Goal: Information Seeking & Learning: Learn about a topic

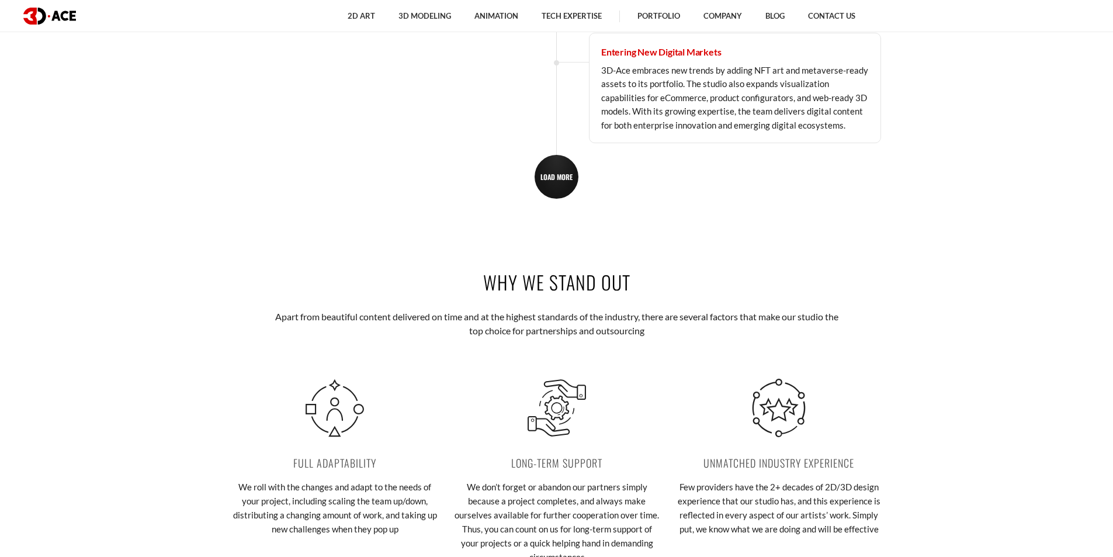
scroll to position [2104, 0]
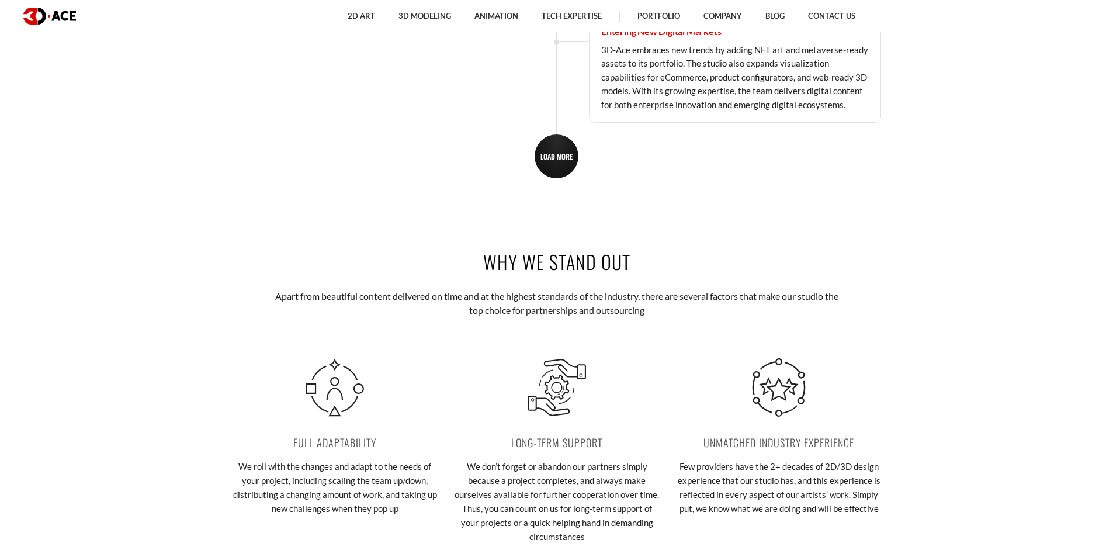
drag, startPoint x: 487, startPoint y: 261, endPoint x: 674, endPoint y: 261, distance: 186.4
click at [679, 261] on h2 "Why we stand out" at bounding box center [557, 261] width 649 height 26
click at [602, 279] on div "Why we stand out Apart from beautiful content delivered on time and at the high…" at bounding box center [557, 409] width 666 height 392
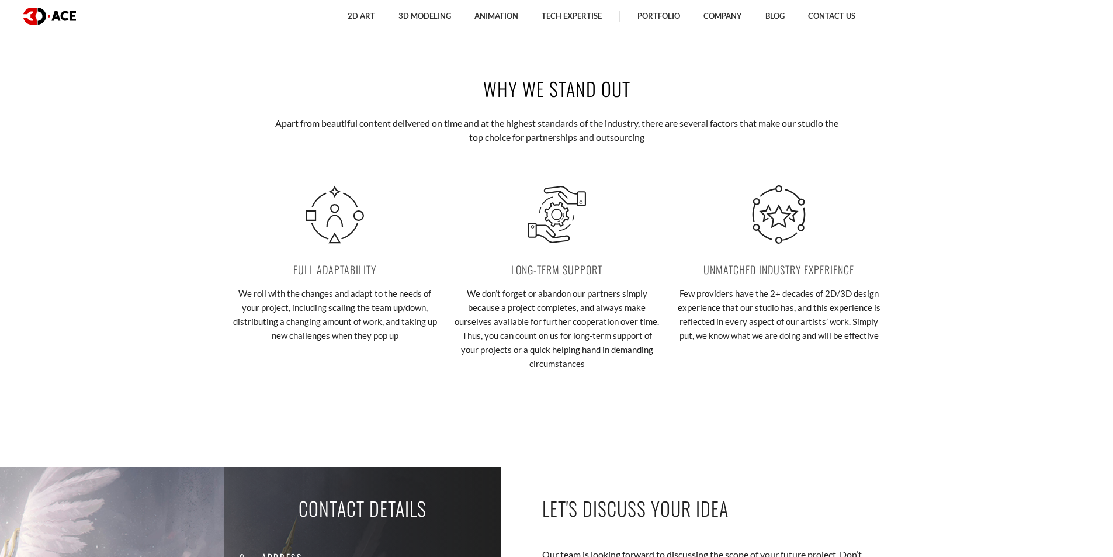
scroll to position [2279, 0]
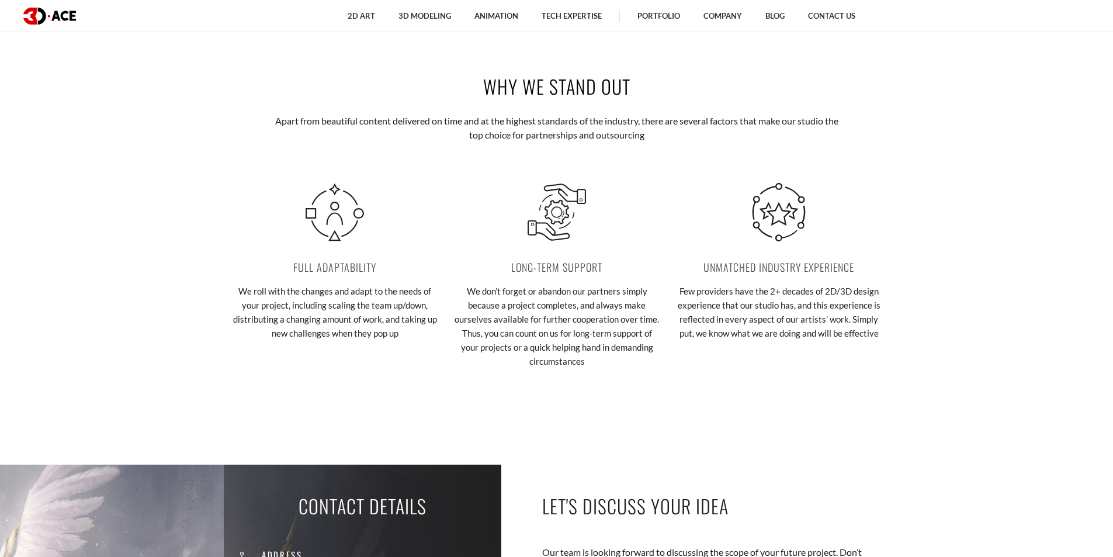
drag, startPoint x: 471, startPoint y: 93, endPoint x: 688, endPoint y: 91, distance: 216.9
click at [688, 91] on h2 "Why we stand out" at bounding box center [557, 86] width 649 height 26
copy h2 "Why we stand out"
click at [711, 104] on div "Why we stand out Apart from beautiful content delivered on time and at the high…" at bounding box center [557, 234] width 666 height 392
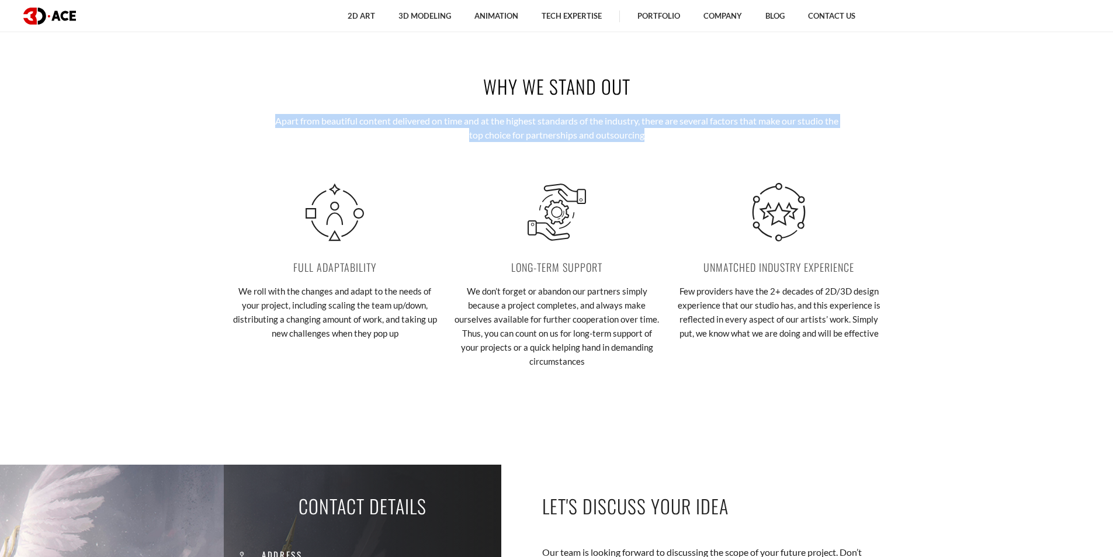
drag, startPoint x: 670, startPoint y: 141, endPoint x: 207, endPoint y: 111, distance: 464.5
click at [207, 111] on section "Why we stand out Apart from beautiful content delivered on time and at the high…" at bounding box center [556, 234] width 1113 height 392
click at [629, 138] on p "Apart from beautiful content delivered on time and at the highest standards of …" at bounding box center [557, 128] width 576 height 29
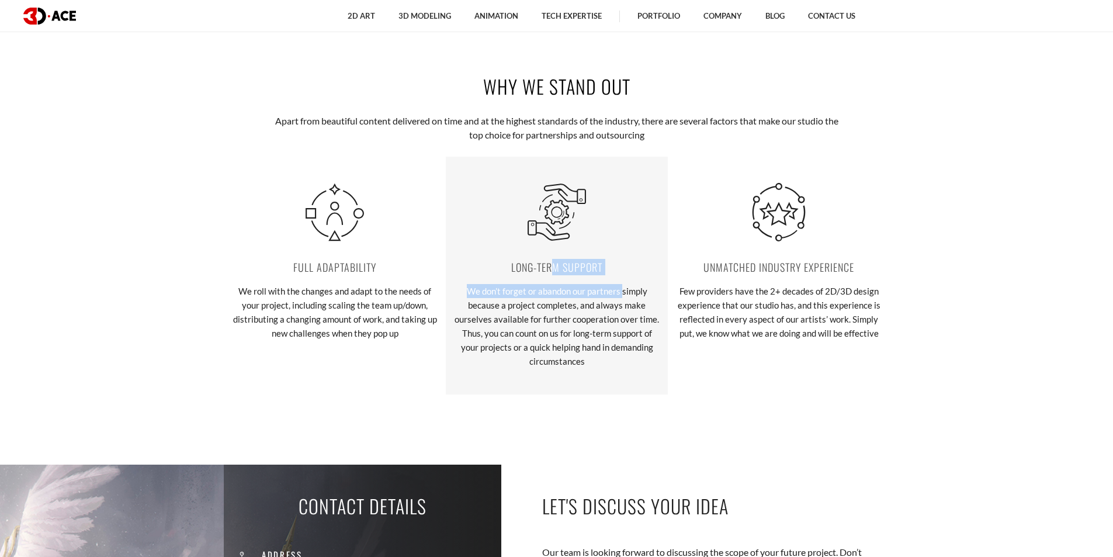
drag, startPoint x: 556, startPoint y: 266, endPoint x: 624, endPoint y: 281, distance: 69.4
click at [624, 281] on div "Long-term support We don’t forget or abandon our partners simply because a proj…" at bounding box center [557, 276] width 222 height 238
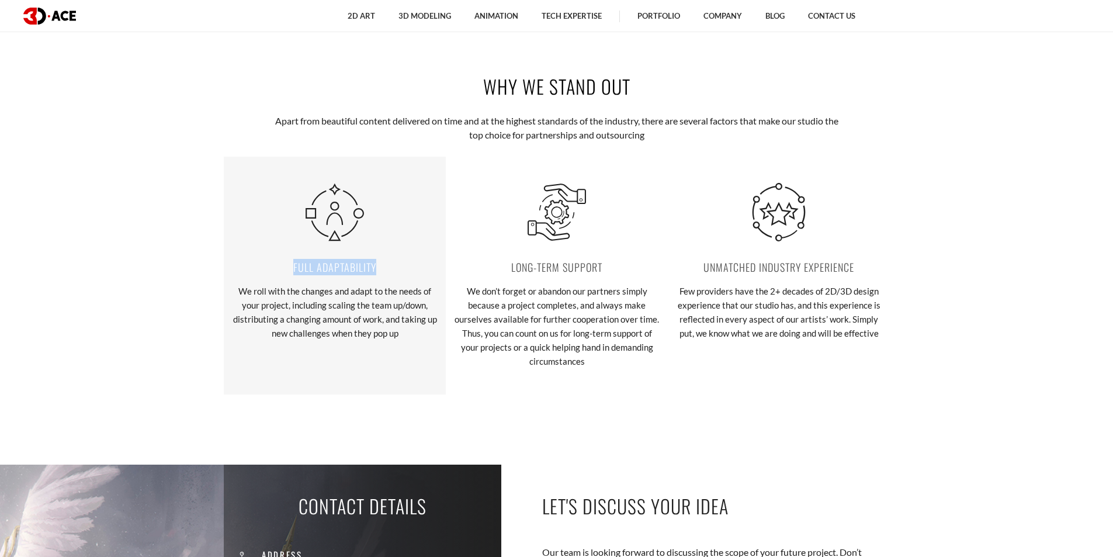
drag, startPoint x: 295, startPoint y: 262, endPoint x: 393, endPoint y: 265, distance: 97.6
click at [393, 265] on p "Full adaptability" at bounding box center [335, 267] width 205 height 16
copy p "Full adaptability"
click at [411, 338] on p "We roll with the changes and adapt to the needs of your project, including scal…" at bounding box center [335, 312] width 205 height 56
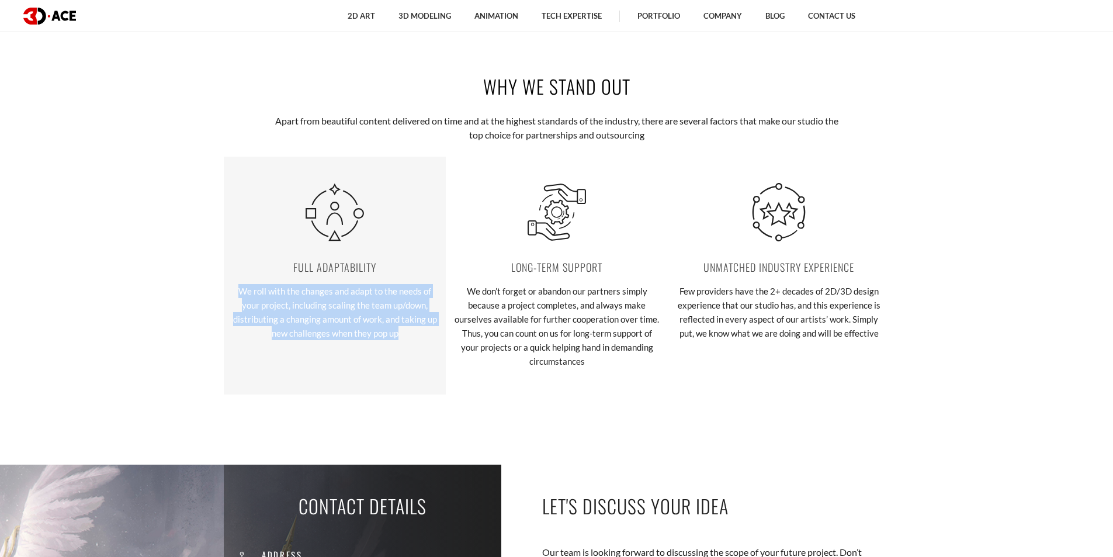
drag, startPoint x: 408, startPoint y: 336, endPoint x: 233, endPoint y: 293, distance: 179.9
click at [233, 293] on p "We roll with the changes and adapt to the needs of your project, including scal…" at bounding box center [335, 312] width 205 height 56
copy p "We roll with the changes and adapt to the needs of your project, including scal…"
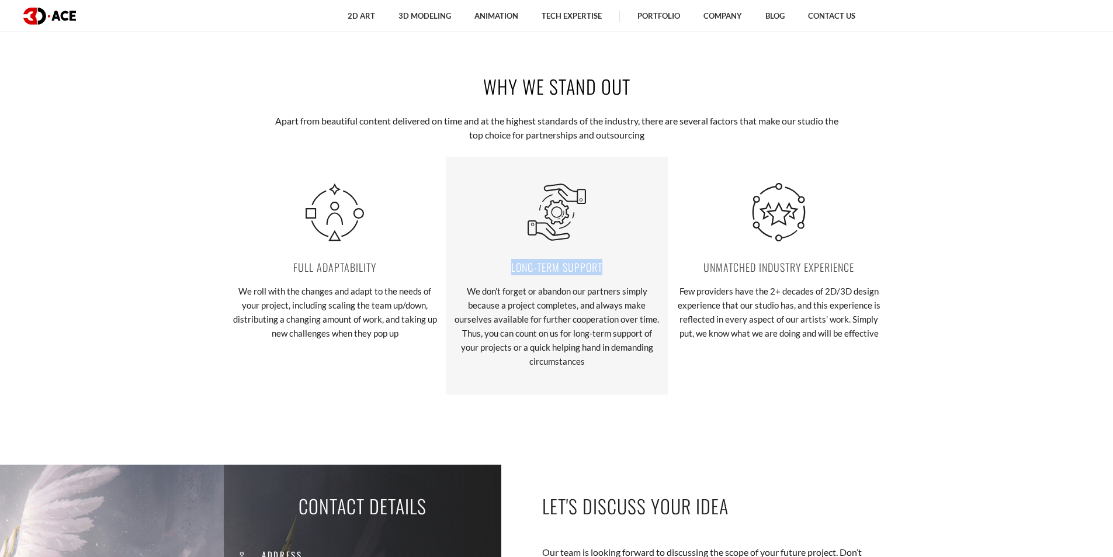
drag, startPoint x: 501, startPoint y: 268, endPoint x: 605, endPoint y: 261, distance: 103.7
click at [605, 261] on p "Long-term support" at bounding box center [557, 267] width 205 height 16
copy p "Long-term support"
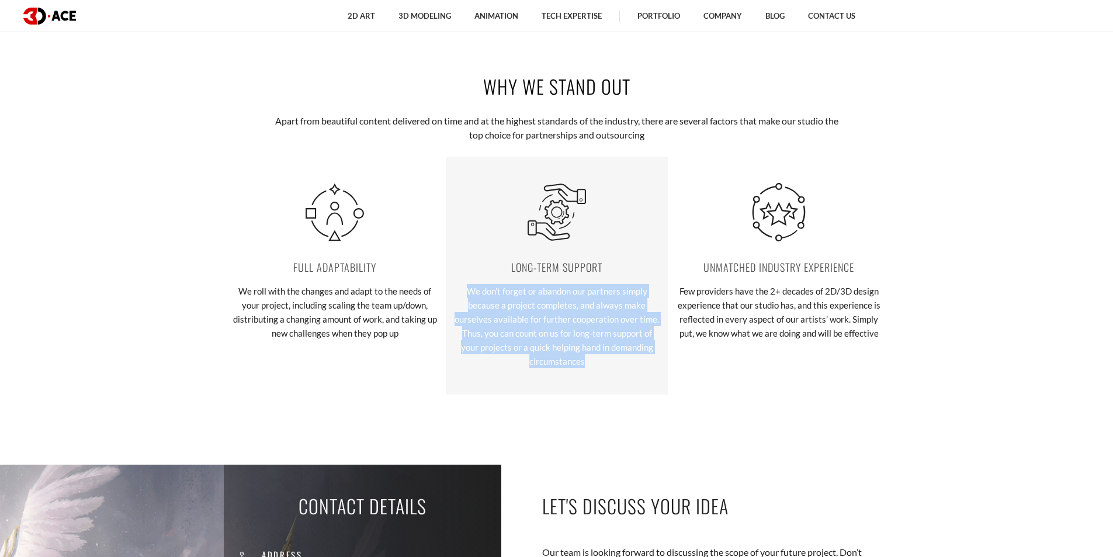
drag, startPoint x: 468, startPoint y: 286, endPoint x: 641, endPoint y: 368, distance: 191.4
click at [641, 368] on p "We don’t forget or abandon our partners simply because a project completes, and…" at bounding box center [557, 326] width 205 height 84
copy p "We don’t forget or abandon our partners simply because a project completes, and…"
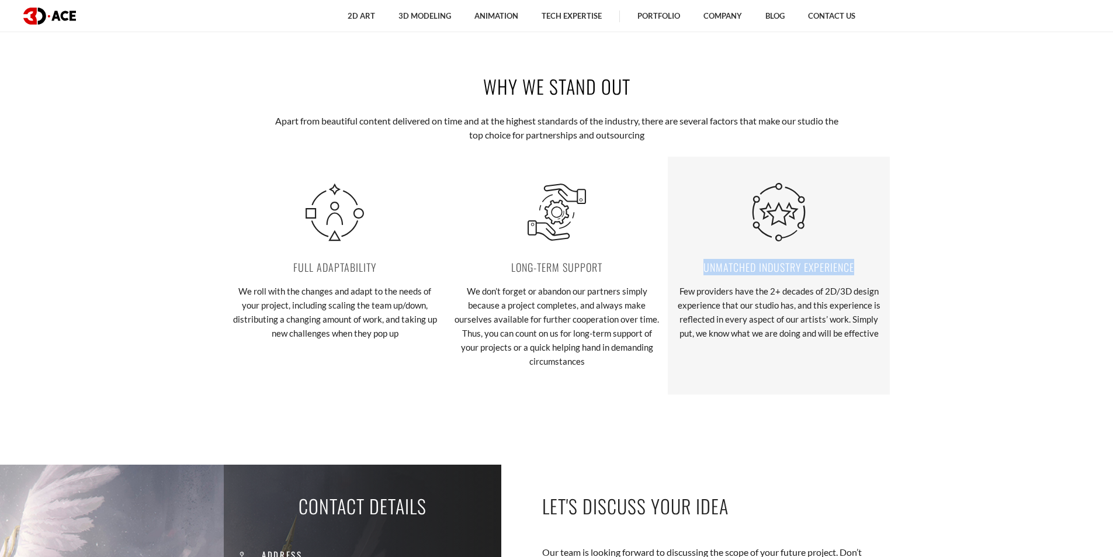
drag, startPoint x: 687, startPoint y: 265, endPoint x: 860, endPoint y: 260, distance: 172.5
click at [860, 260] on p "Unmatched industry experience" at bounding box center [779, 267] width 205 height 16
copy p "Unmatched industry experience"
click at [767, 334] on p "Few providers have the 2+ decades of 2D/3D design experience that our studio ha…" at bounding box center [779, 312] width 205 height 56
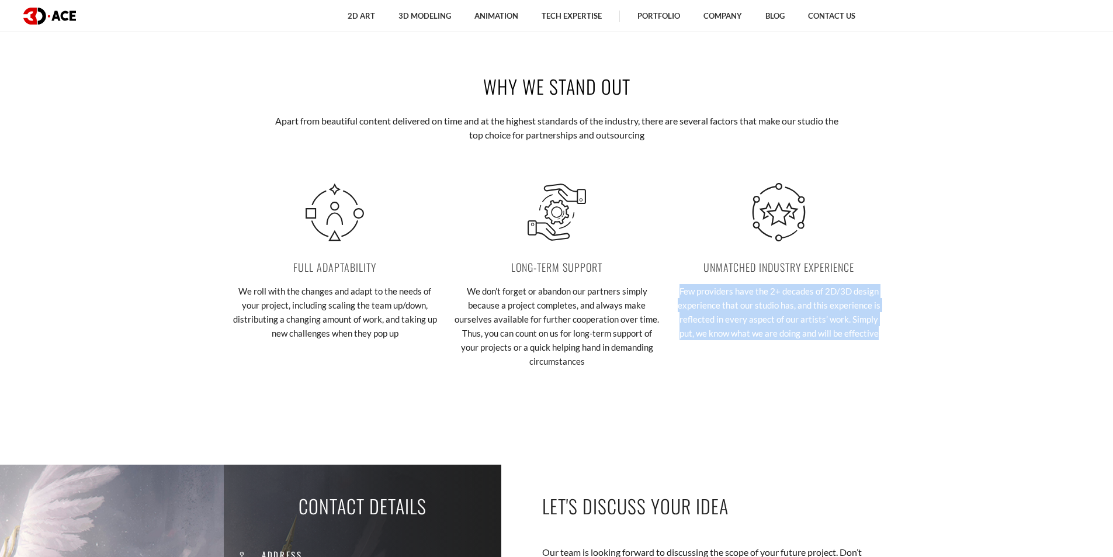
drag, startPoint x: 717, startPoint y: 299, endPoint x: 891, endPoint y: 328, distance: 176.7
click at [891, 328] on section "Why we stand out Apart from beautiful content delivered on time and at the high…" at bounding box center [556, 234] width 1113 height 392
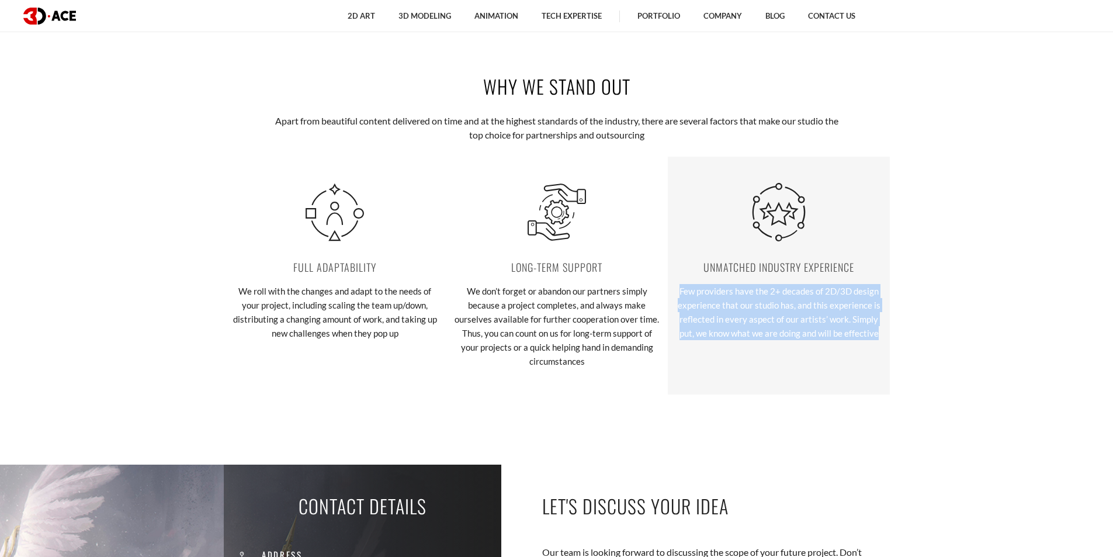
copy p "Few providers have the 2+ decades of 2D/3D design experience that our studio ha…"
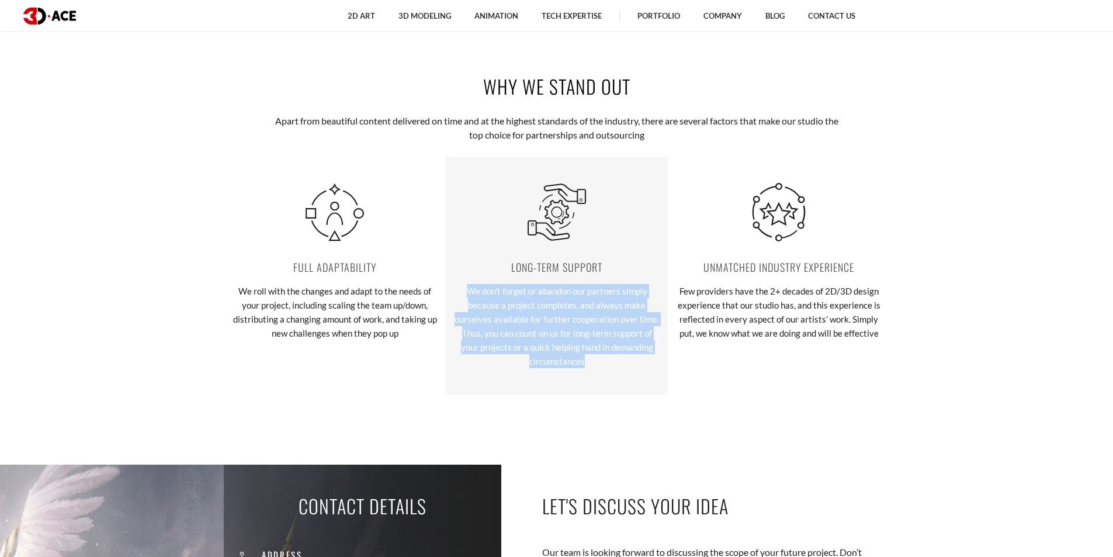
drag, startPoint x: 464, startPoint y: 293, endPoint x: 611, endPoint y: 360, distance: 161.4
click at [611, 360] on p "We don’t forget or abandon our partners simply because a project completes, and…" at bounding box center [557, 326] width 205 height 84
copy p "We don’t forget or abandon our partners simply because a project completes, and…"
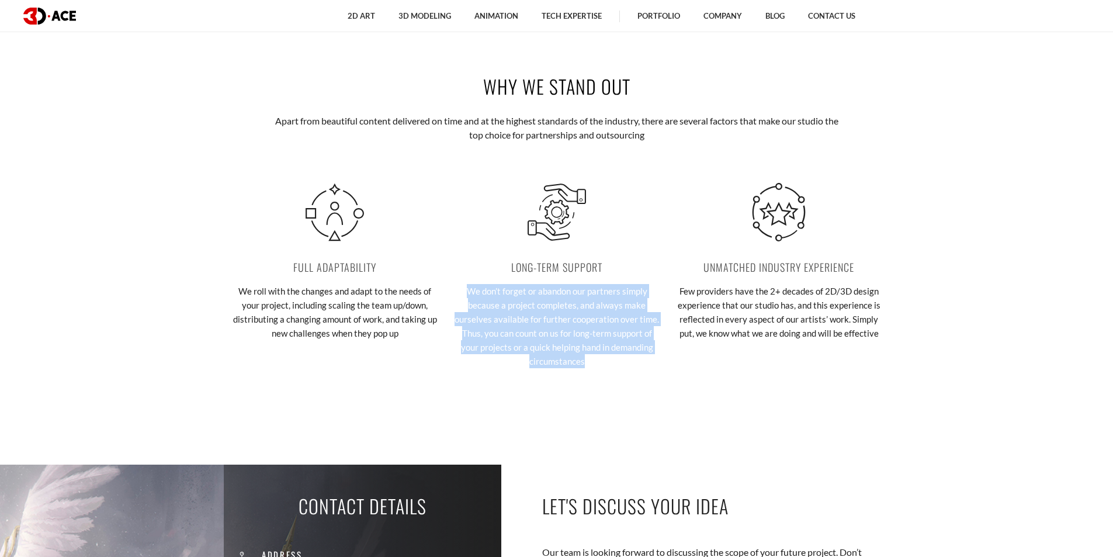
click at [616, 399] on div "Why we stand out Apart from beautiful content delivered on time and at the high…" at bounding box center [557, 234] width 666 height 392
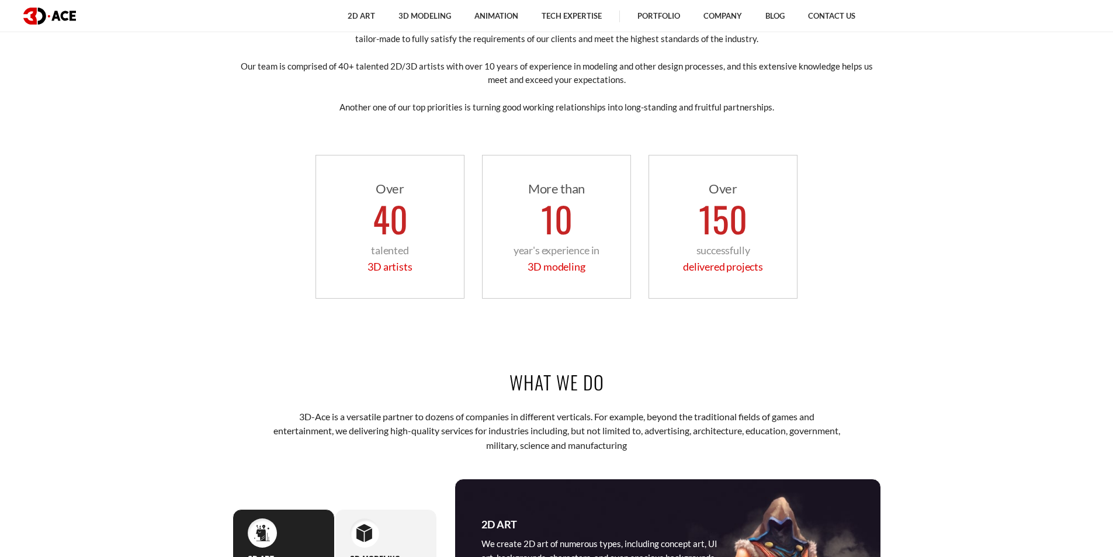
scroll to position [643, 0]
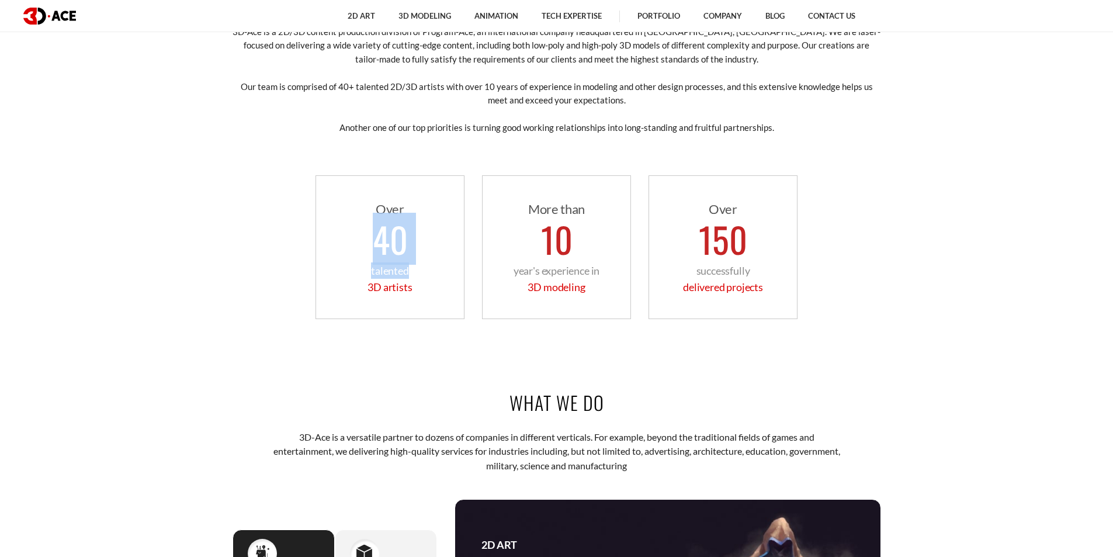
drag, startPoint x: 380, startPoint y: 254, endPoint x: 421, endPoint y: 284, distance: 50.5
click at [421, 283] on div "Over 40 talented 3D artists" at bounding box center [390, 247] width 149 height 144
click at [409, 285] on span "3D artists" at bounding box center [390, 287] width 44 height 13
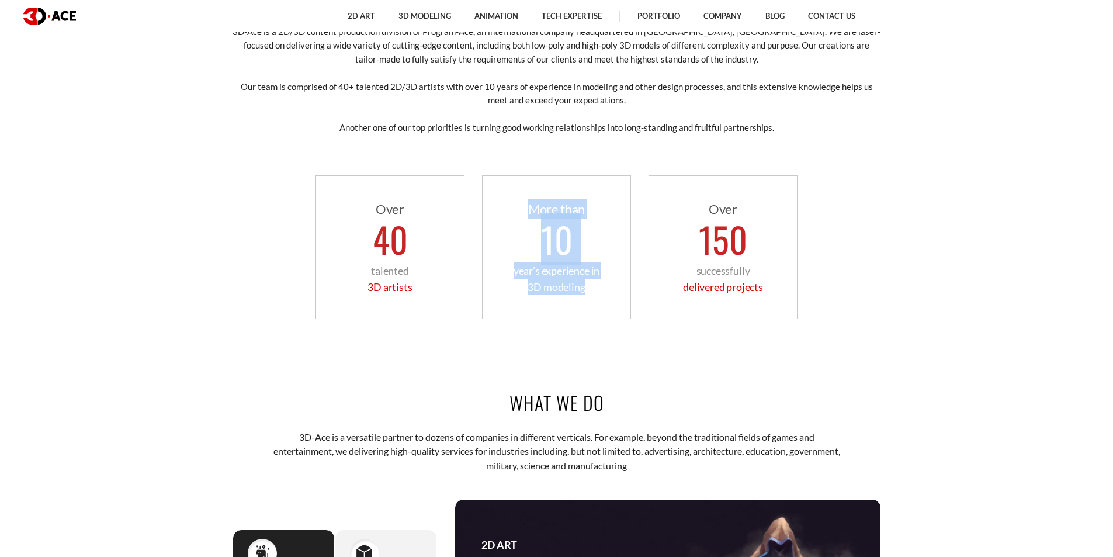
drag, startPoint x: 525, startPoint y: 215, endPoint x: 596, endPoint y: 286, distance: 99.6
click at [596, 286] on div "More than 10 year's experience in 3D modeling" at bounding box center [556, 247] width 149 height 144
click at [586, 299] on div "More than 10 year's experience in 3D modeling" at bounding box center [556, 247] width 149 height 144
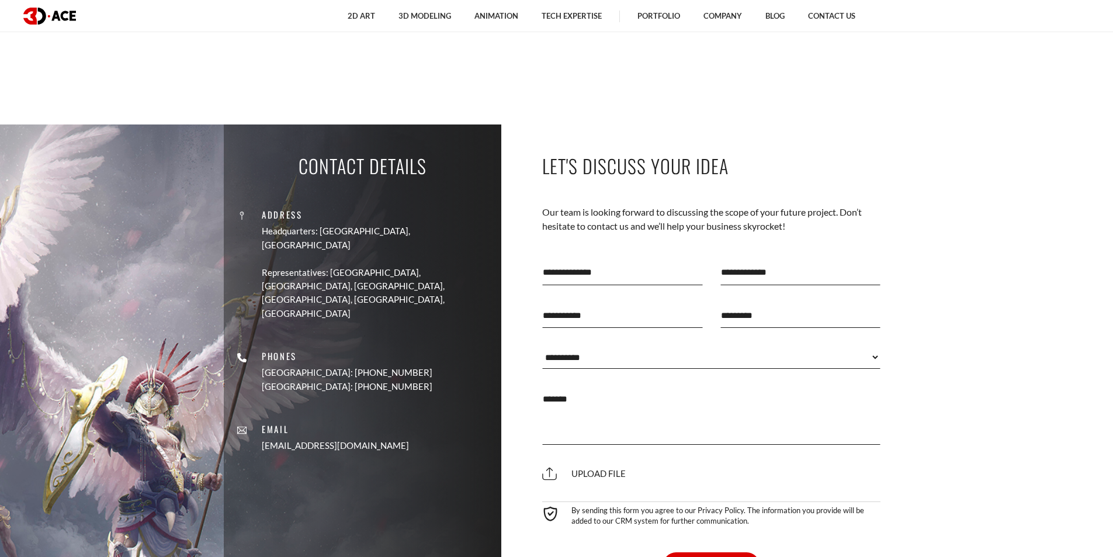
scroll to position [2513, 0]
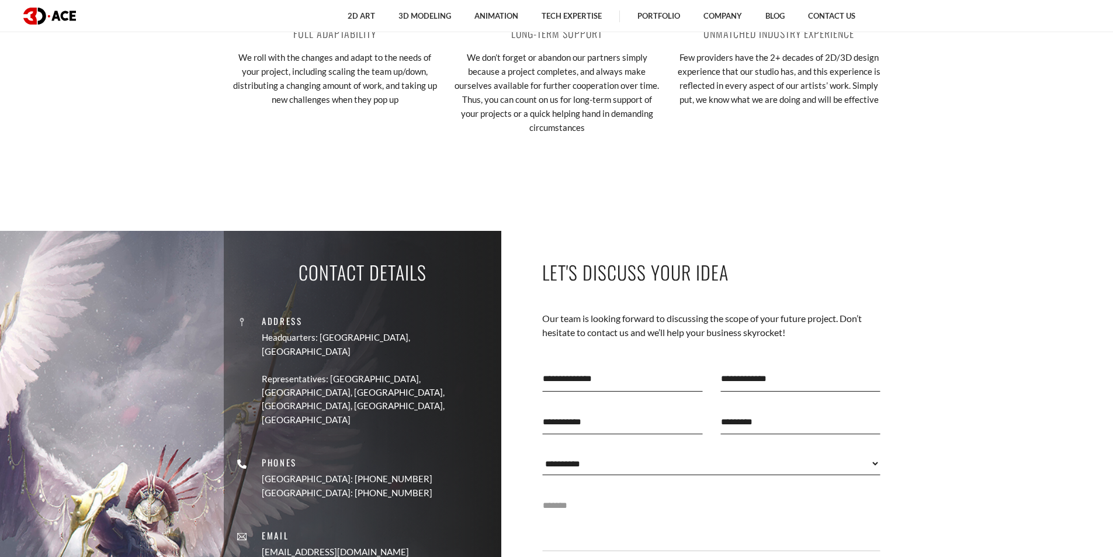
drag, startPoint x: 783, startPoint y: 524, endPoint x: 690, endPoint y: 508, distance: 94.4
click at [690, 508] on textarea at bounding box center [711, 522] width 339 height 58
drag, startPoint x: 688, startPoint y: 508, endPoint x: 567, endPoint y: 269, distance: 267.9
click at [575, 285] on div "**********" at bounding box center [711, 476] width 339 height 463
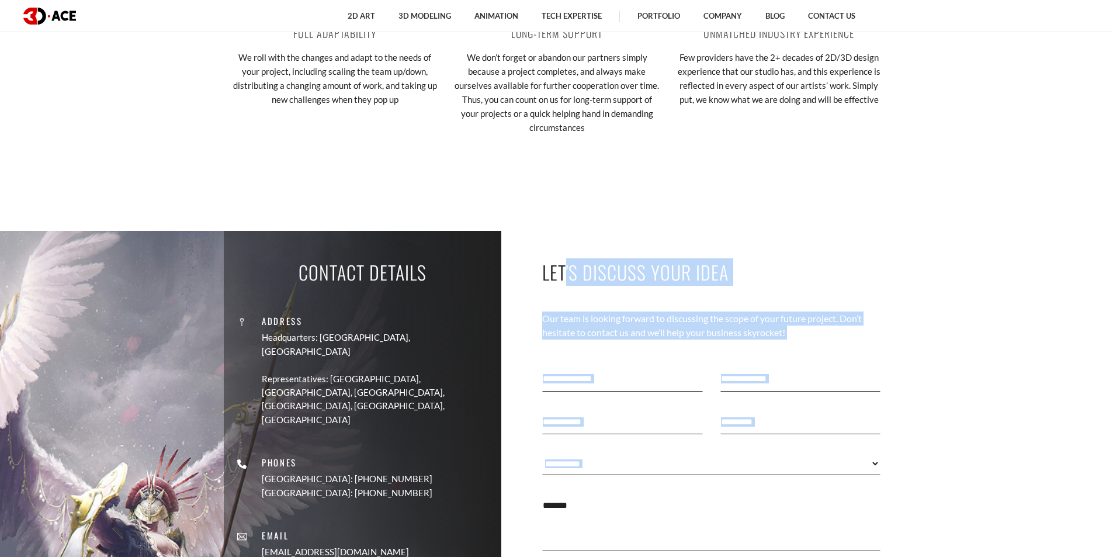
drag, startPoint x: 544, startPoint y: 275, endPoint x: 808, endPoint y: 508, distance: 352.8
click at [808, 508] on div "**********" at bounding box center [711, 476] width 339 height 463
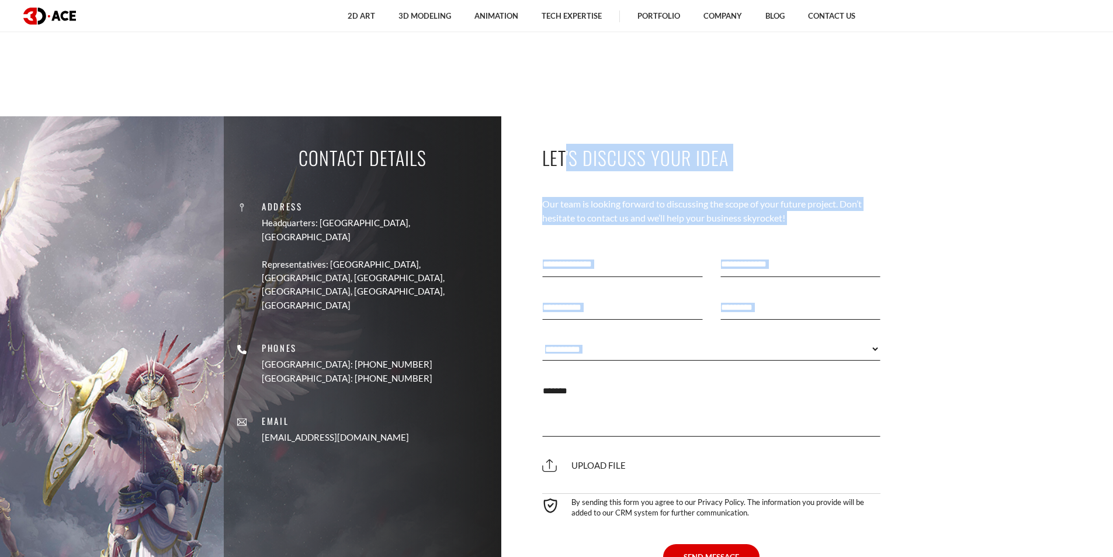
scroll to position [2630, 0]
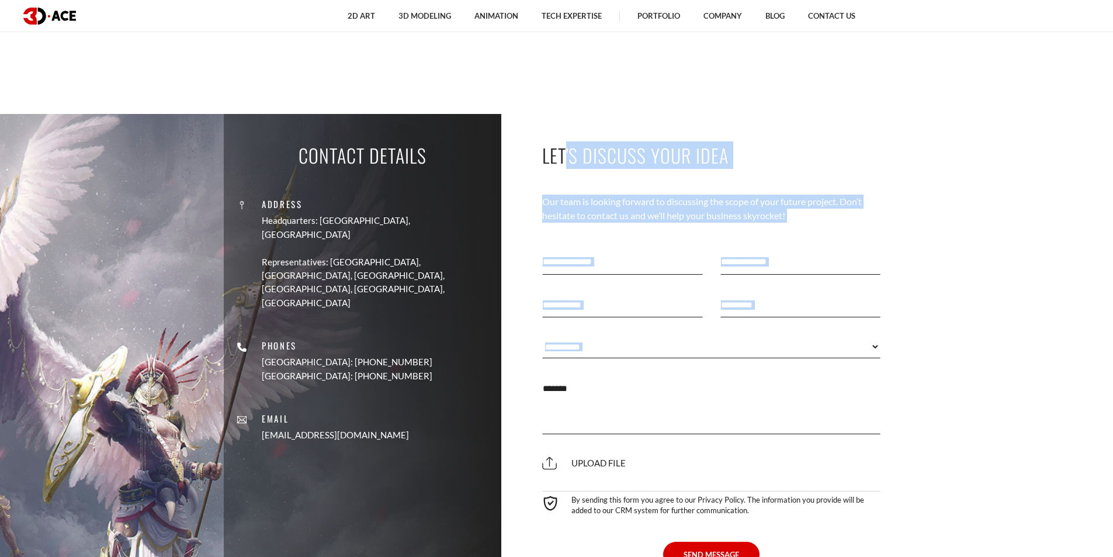
click at [876, 346] on select "**********" at bounding box center [711, 346] width 339 height 23
click at [898, 330] on section "Contact Details Address Headquarters: Nicosia, Cyprus Representatives: USA, Can…" at bounding box center [556, 353] width 1113 height 478
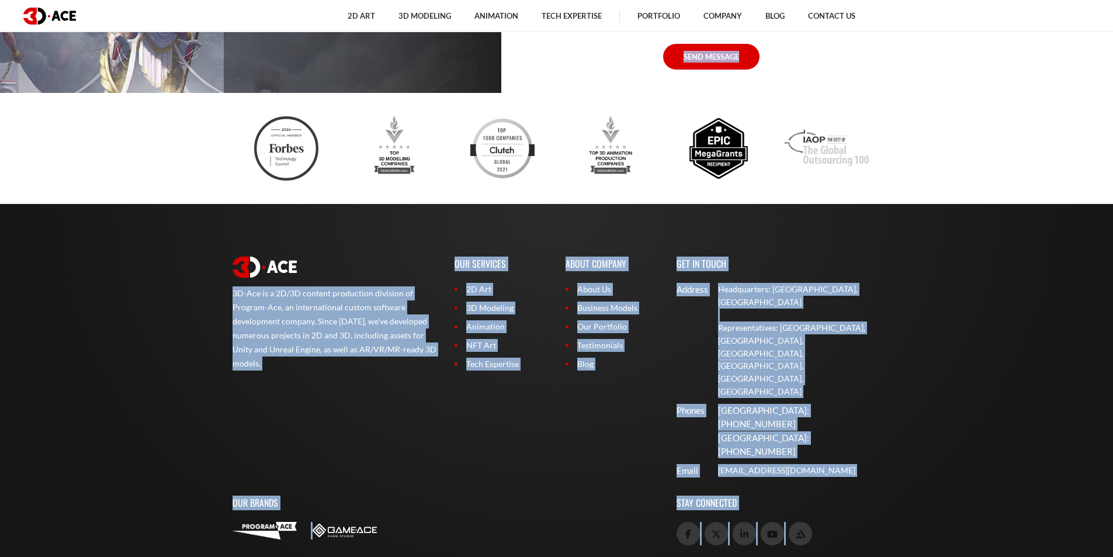
scroll to position [3139, 0]
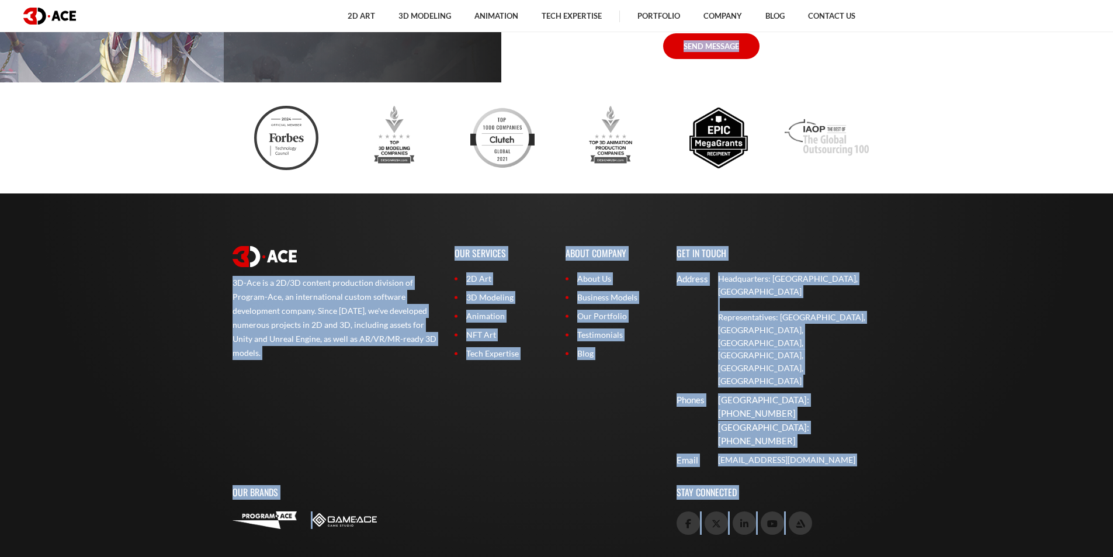
drag, startPoint x: 542, startPoint y: 158, endPoint x: 722, endPoint y: 528, distance: 411.4
click at [425, 250] on div "3D-Ace is a 2D/3D content production division of Program-Ace, an international …" at bounding box center [335, 353] width 222 height 238
drag, startPoint x: 215, startPoint y: 271, endPoint x: 871, endPoint y: 452, distance: 680.8
click at [871, 452] on footer "3D-Ace is a 2D/3D content production division of Program-Ace, an international …" at bounding box center [556, 420] width 1113 height 455
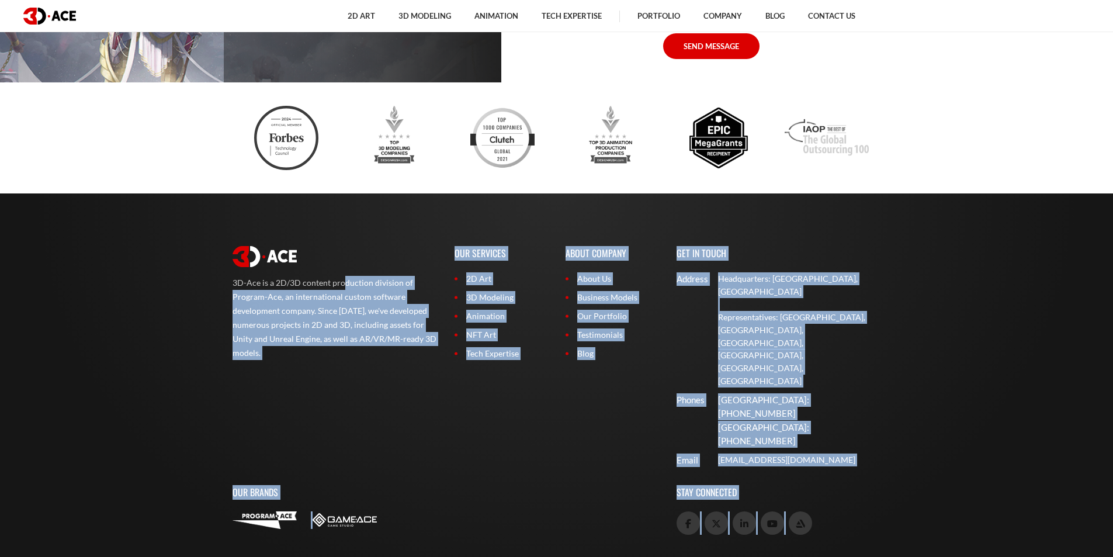
click at [377, 511] on div at bounding box center [446, 520] width 427 height 18
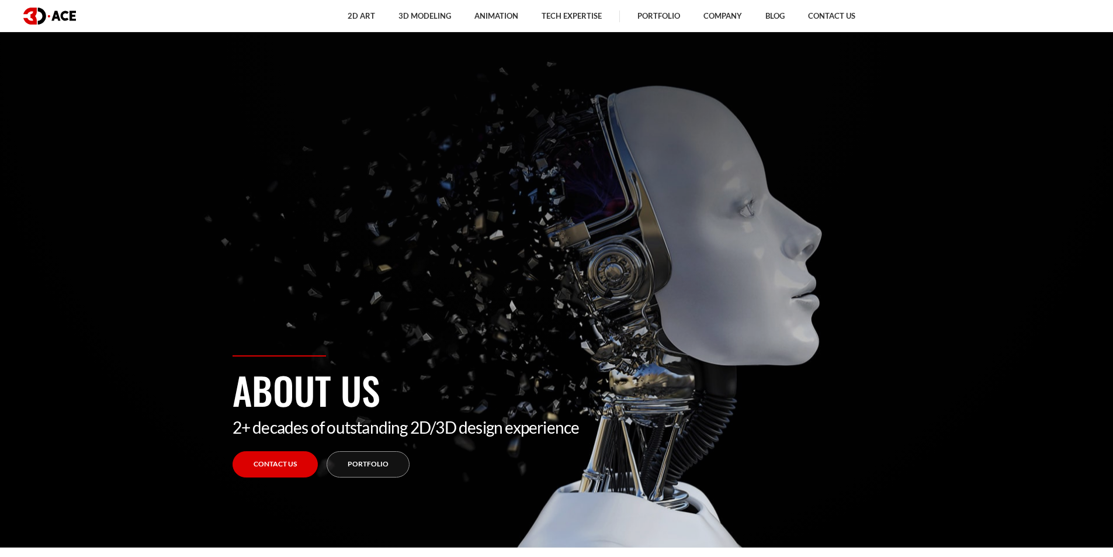
scroll to position [0, 0]
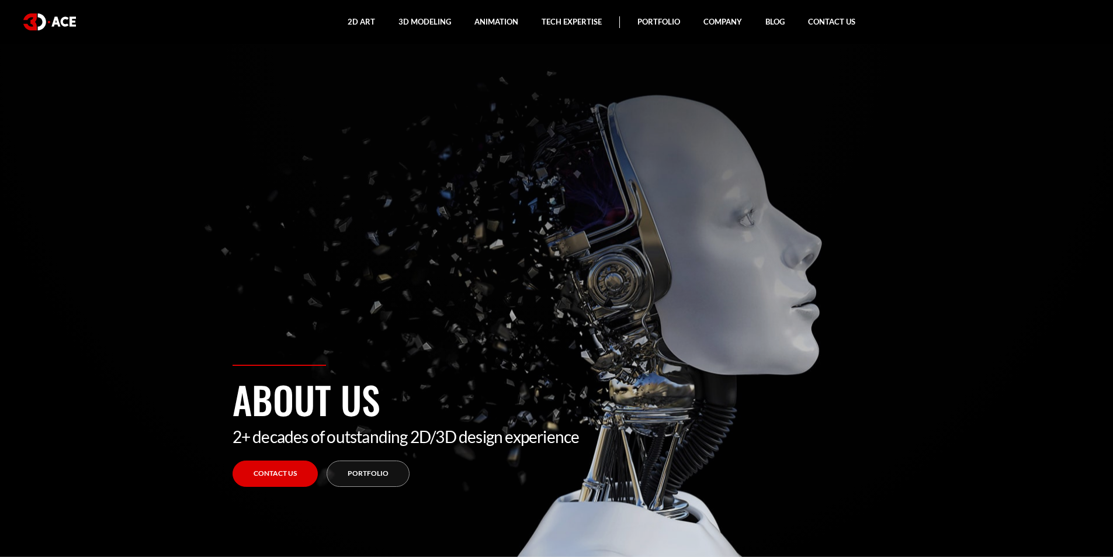
click at [56, 16] on img at bounding box center [49, 21] width 53 height 17
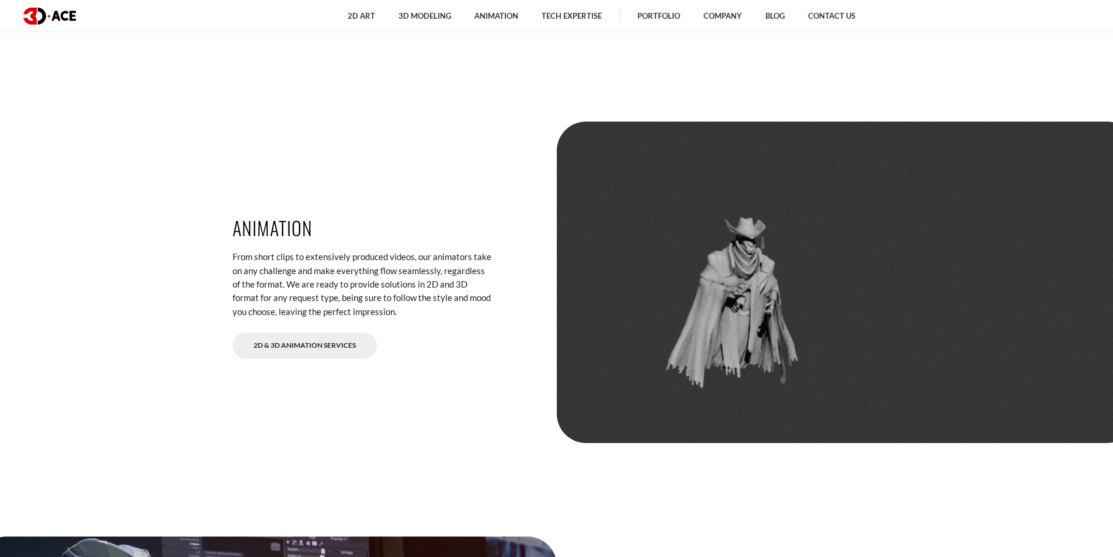
scroll to position [2572, 0]
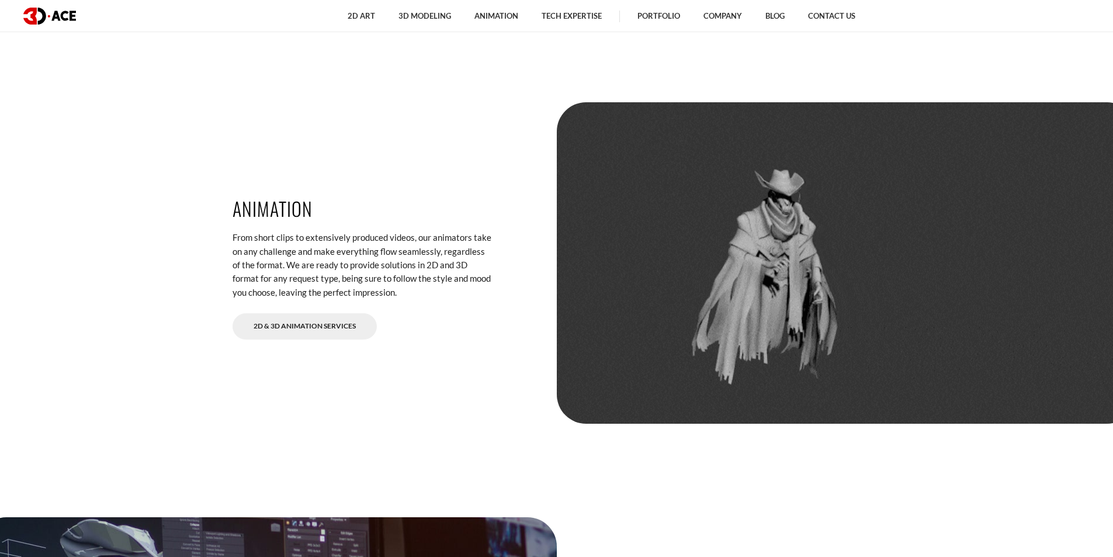
drag, startPoint x: 755, startPoint y: 274, endPoint x: 845, endPoint y: 276, distance: 90.6
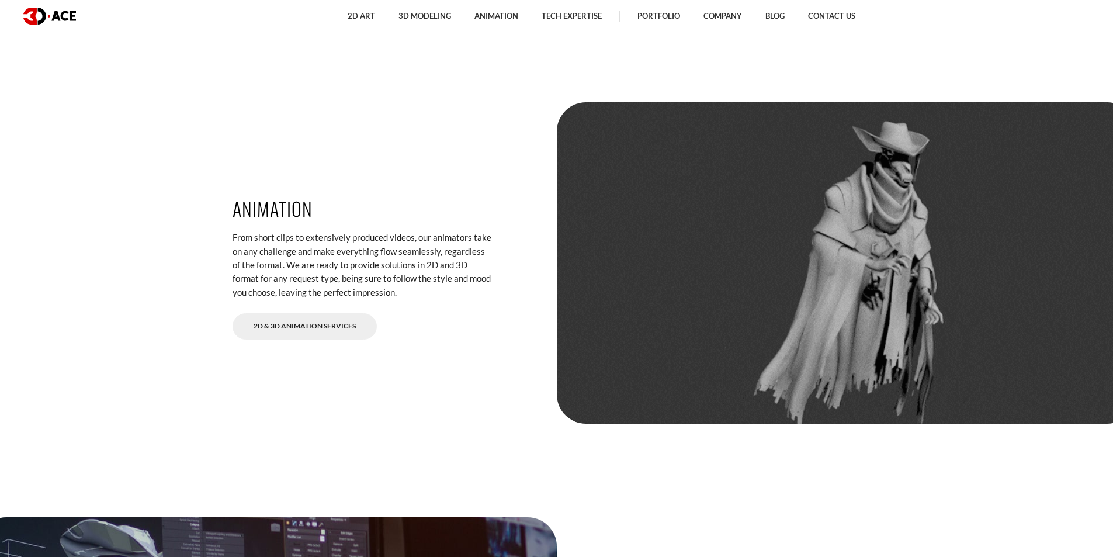
click at [845, 276] on div at bounding box center [847, 262] width 580 height 321
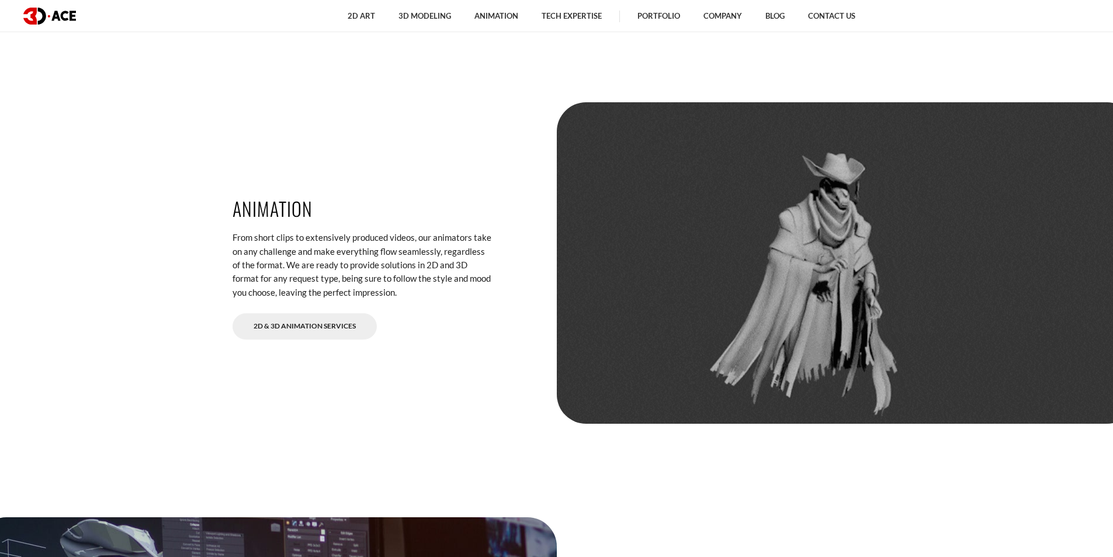
drag, startPoint x: 804, startPoint y: 283, endPoint x: 584, endPoint y: 288, distance: 219.8
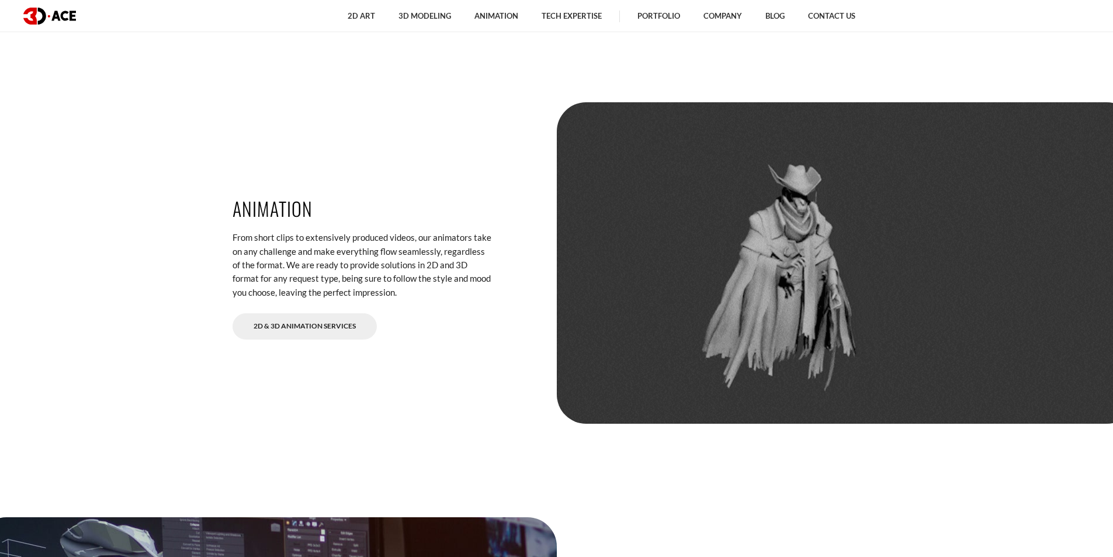
click at [584, 288] on div at bounding box center [847, 262] width 580 height 321
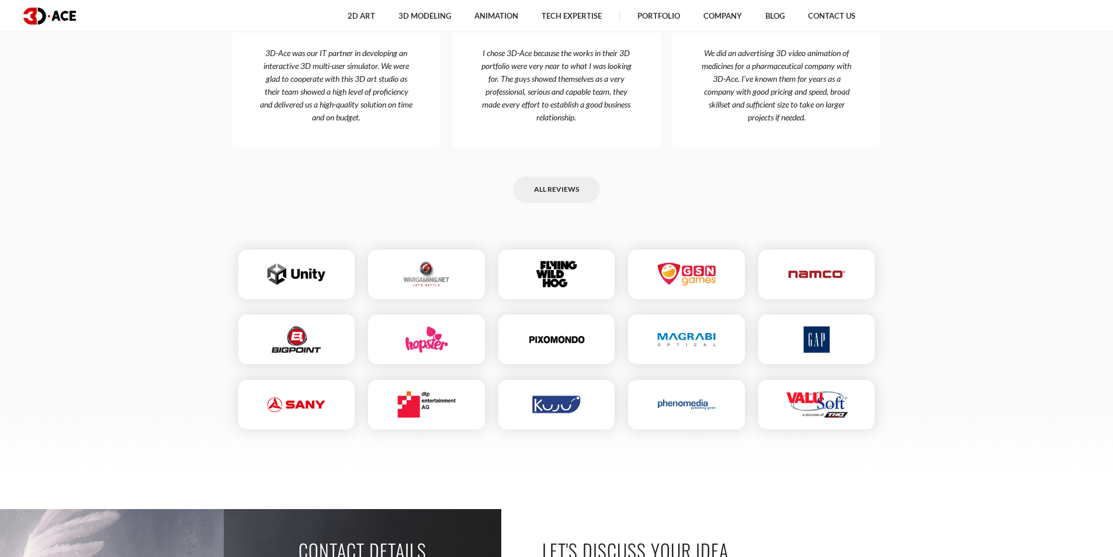
scroll to position [4033, 0]
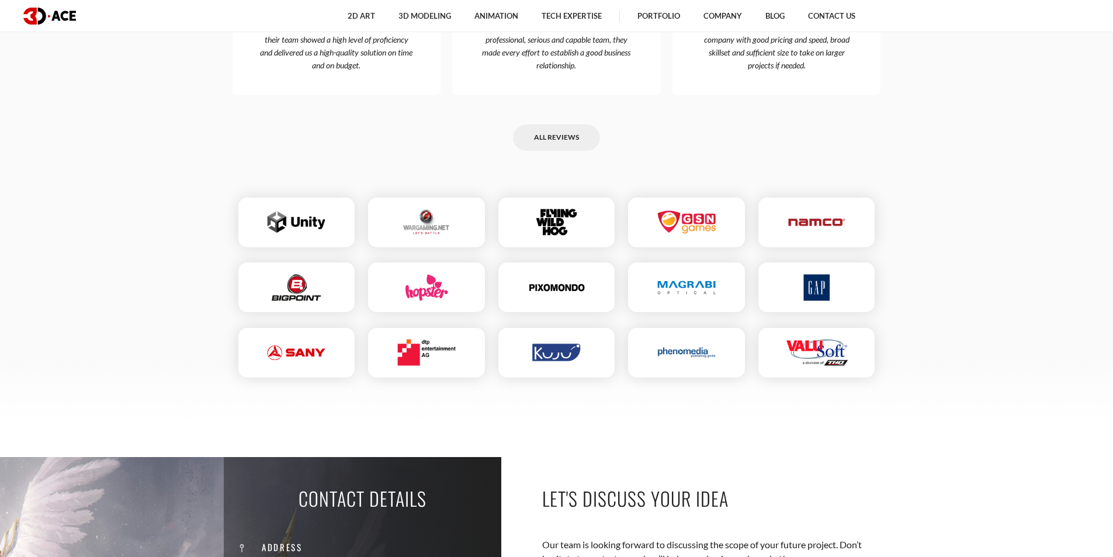
drag, startPoint x: 298, startPoint y: 238, endPoint x: 280, endPoint y: 240, distance: 18.2
click at [280, 240] on div at bounding box center [297, 222] width 129 height 61
drag, startPoint x: 524, startPoint y: 227, endPoint x: 811, endPoint y: 375, distance: 323.1
click at [815, 373] on div at bounding box center [557, 289] width 649 height 195
click at [630, 365] on div at bounding box center [686, 352] width 129 height 61
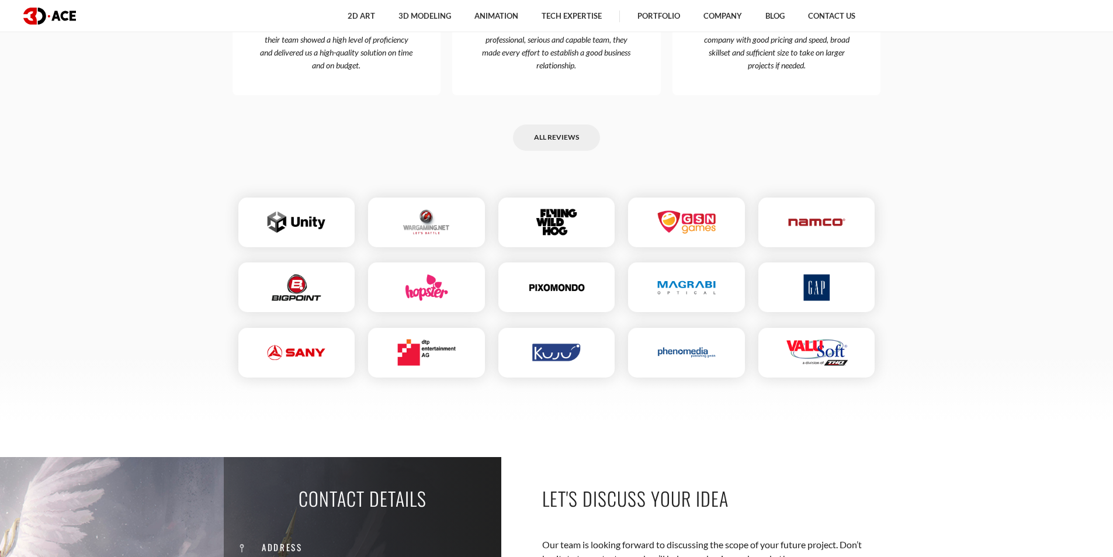
click at [690, 395] on div "Our clients speak [PERSON_NAME] CEO at Military Time 3D-Ace was our IT partner …" at bounding box center [557, 100] width 666 height 644
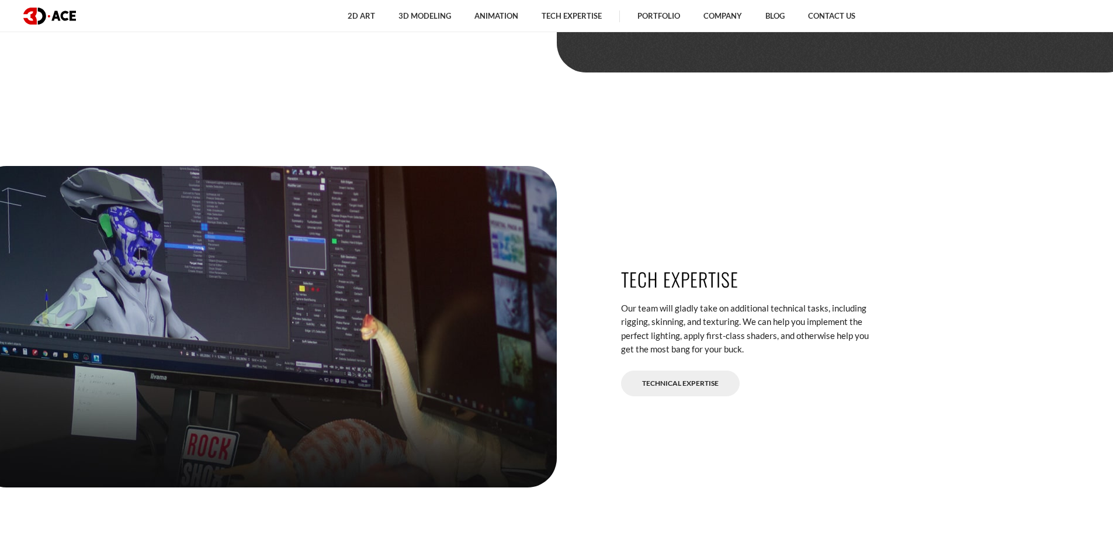
scroll to position [2922, 0]
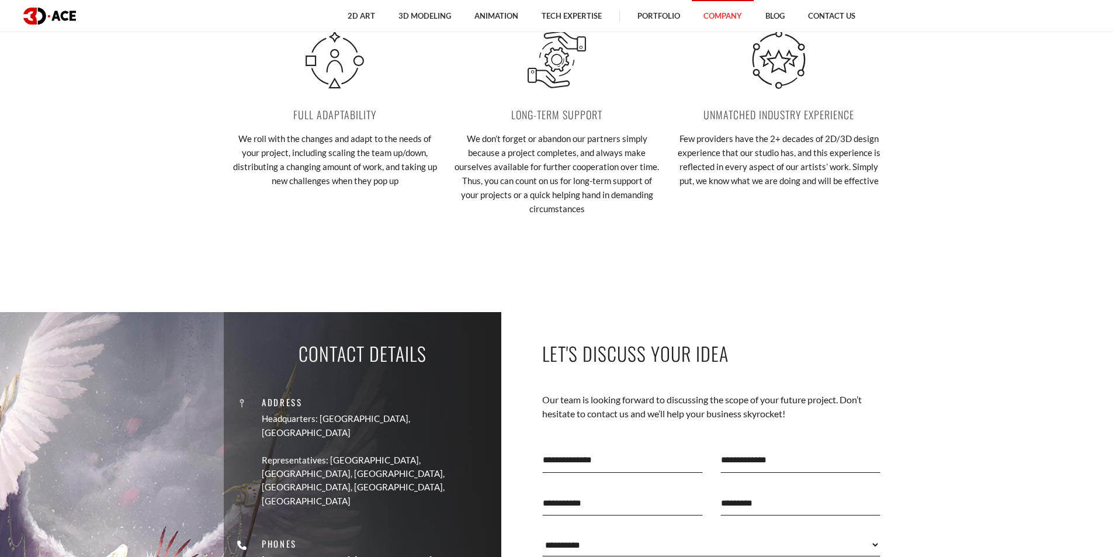
scroll to position [2046, 0]
